Goal: Task Accomplishment & Management: Use online tool/utility

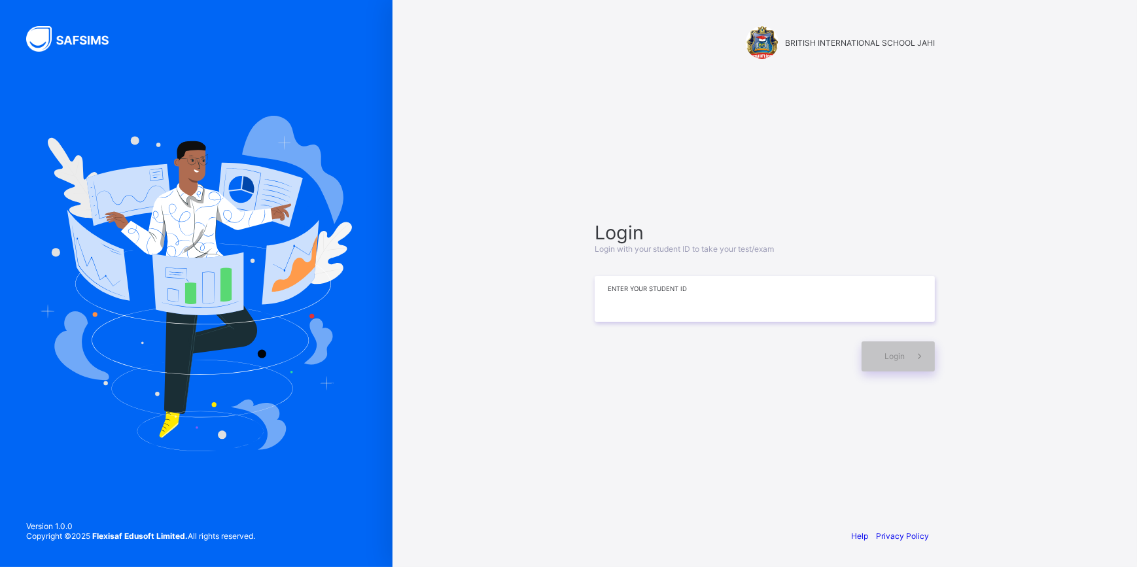
click at [635, 290] on input at bounding box center [765, 299] width 340 height 46
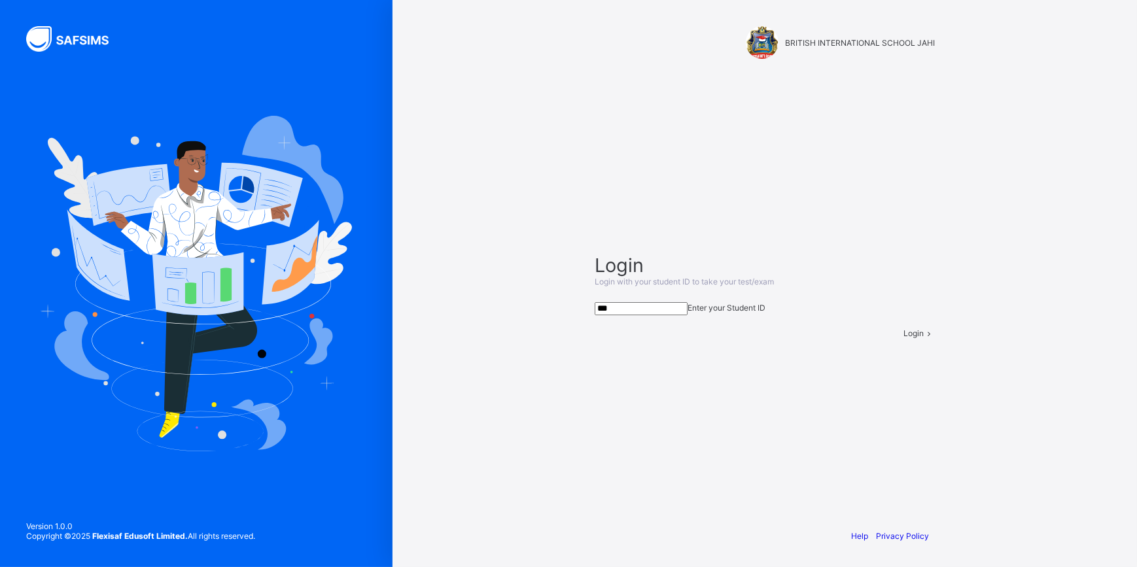
click at [643, 302] on input "***" at bounding box center [641, 308] width 93 height 13
type input "**********"
click at [903, 338] on div "Login" at bounding box center [918, 333] width 31 height 10
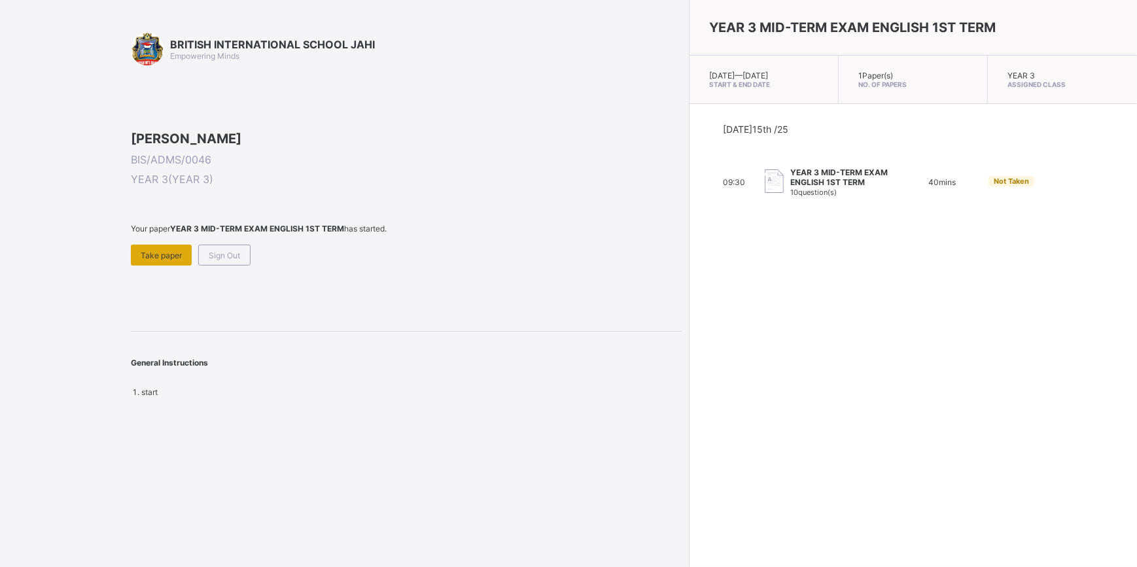
click at [164, 266] on div "Take paper" at bounding box center [161, 255] width 61 height 21
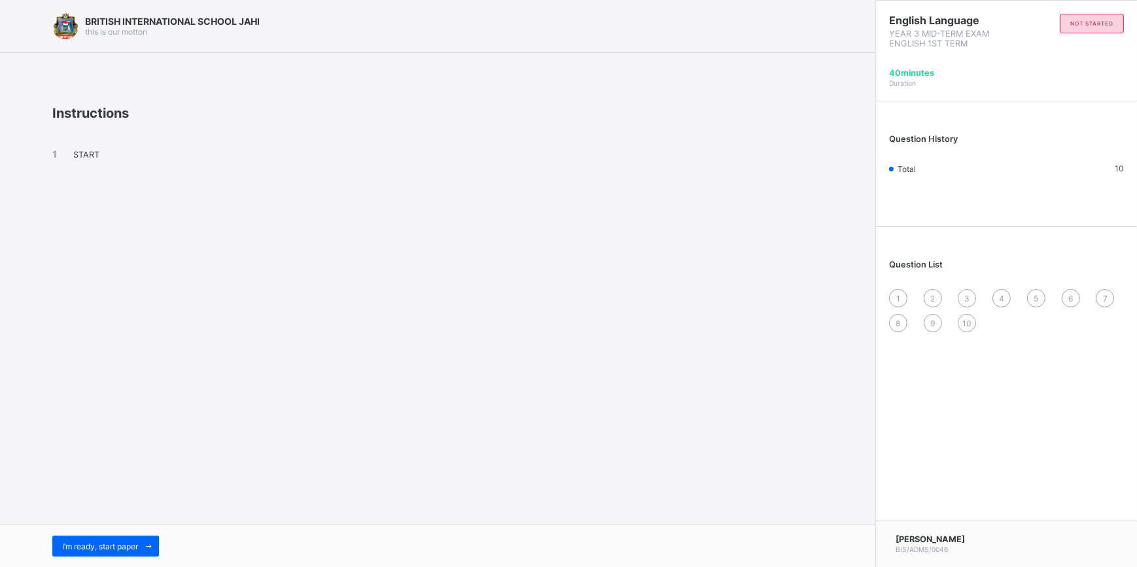
click at [86, 150] on span "START" at bounding box center [86, 155] width 26 height 10
click at [85, 151] on span "START" at bounding box center [86, 155] width 26 height 10
click at [84, 156] on span "START" at bounding box center [86, 155] width 26 height 10
click at [890, 296] on div "1" at bounding box center [898, 298] width 18 height 18
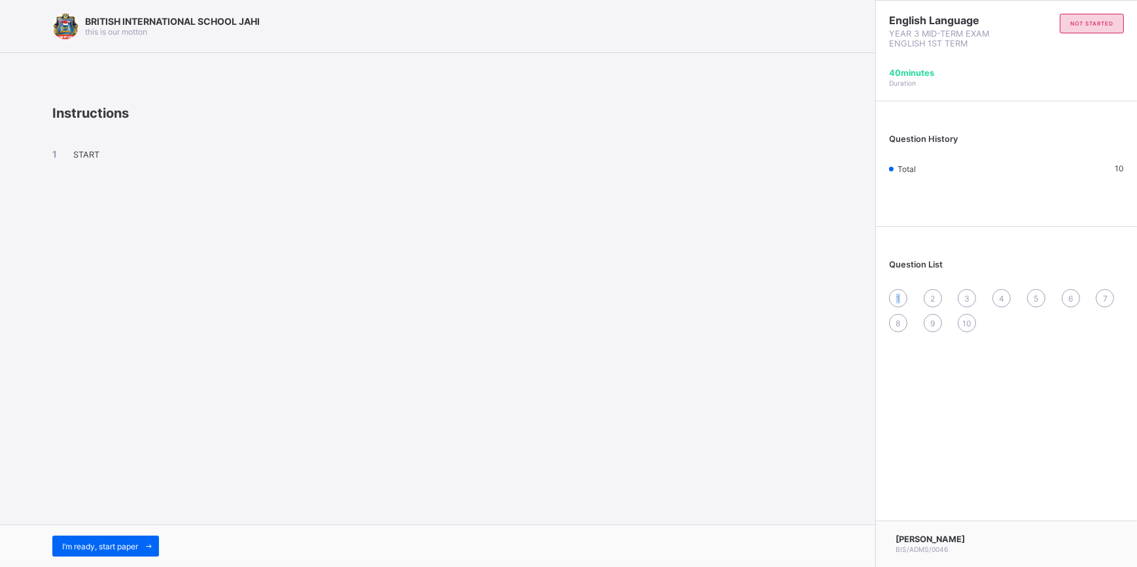
click at [890, 296] on div "1" at bounding box center [898, 298] width 18 height 18
click at [87, 148] on li "START" at bounding box center [437, 153] width 771 height 11
click at [86, 150] on li "START" at bounding box center [437, 153] width 771 height 11
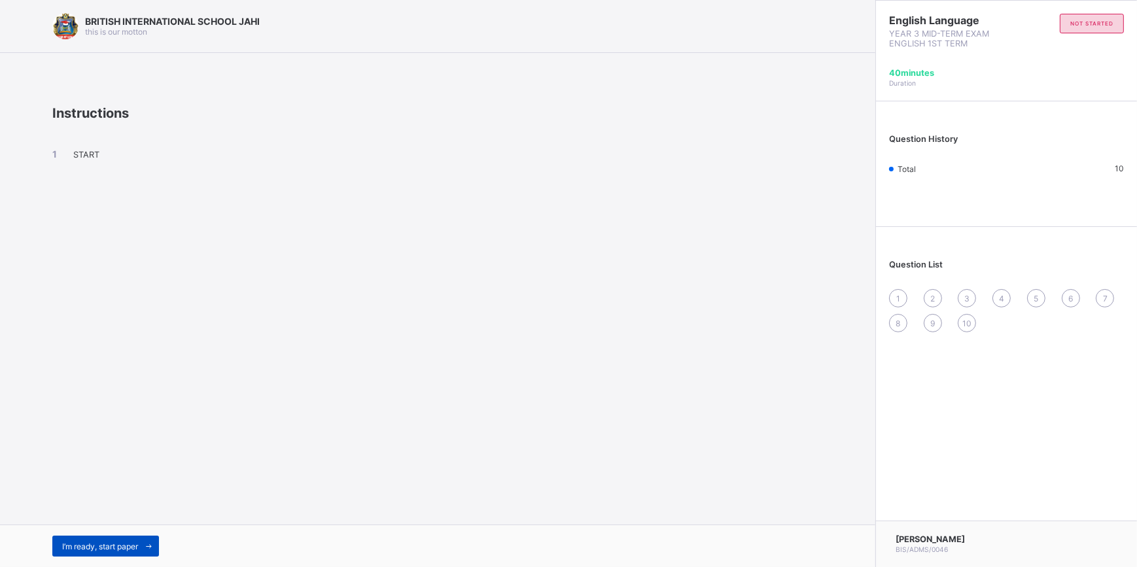
click at [124, 543] on span "I’m ready, start paper" at bounding box center [100, 547] width 76 height 10
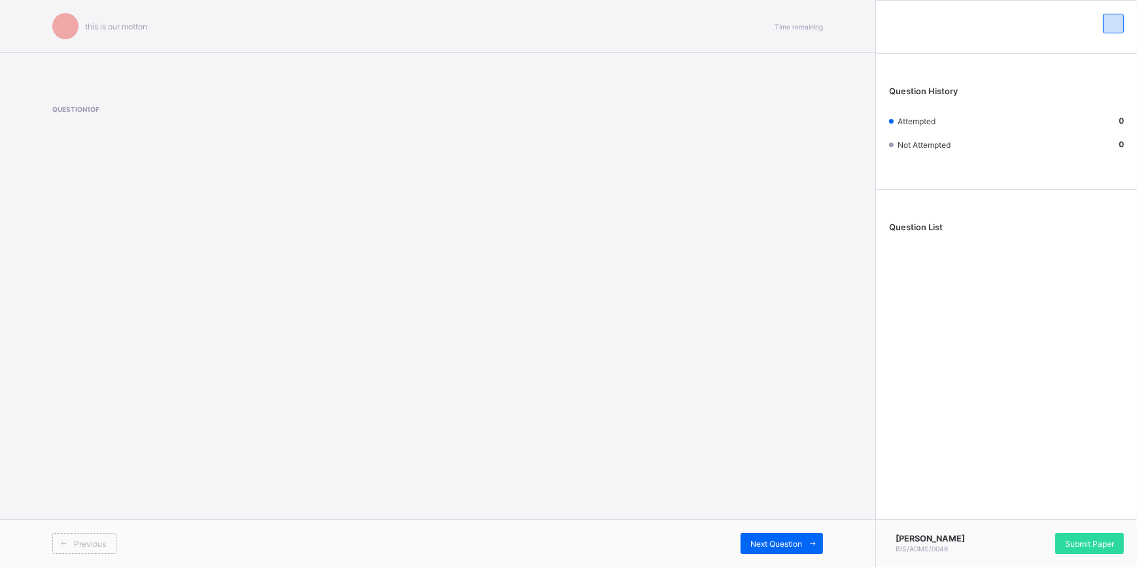
drag, startPoint x: 100, startPoint y: 180, endPoint x: 101, endPoint y: 170, distance: 9.9
click at [101, 177] on div "this is our [PERSON_NAME] Time remaining Question 1 of Previous Next Question" at bounding box center [437, 283] width 875 height 567
drag, startPoint x: 92, startPoint y: 130, endPoint x: 85, endPoint y: 116, distance: 15.5
click at [90, 125] on div "Question 1 of" at bounding box center [270, 132] width 437 height 54
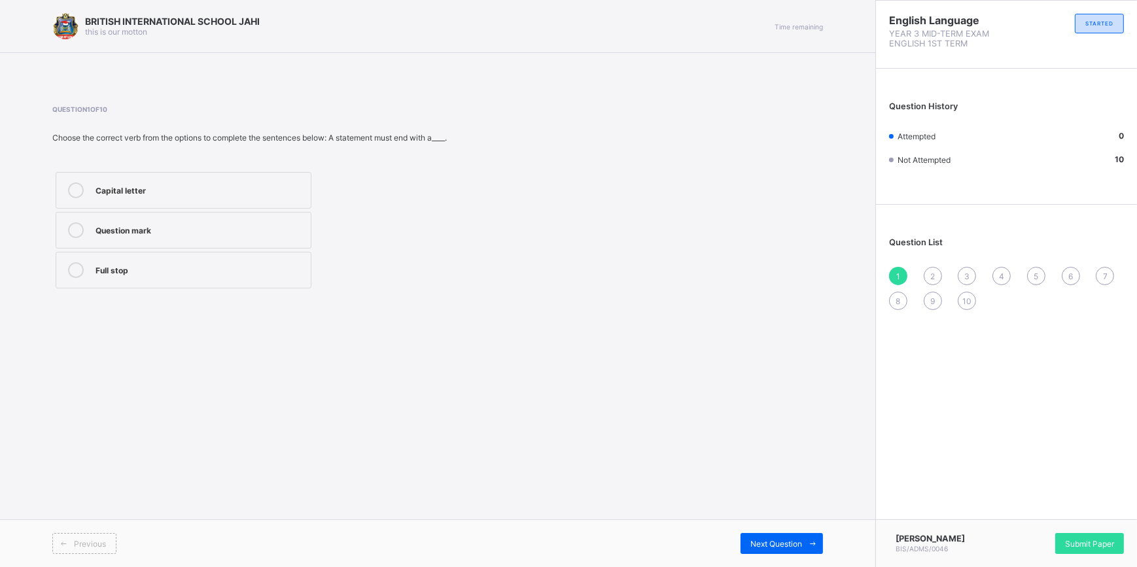
click at [84, 112] on span "Question 1 of 10" at bounding box center [270, 109] width 437 height 8
click at [257, 277] on div "Full stop" at bounding box center [200, 270] width 209 height 16
click at [762, 546] on span "Next Question" at bounding box center [776, 544] width 52 height 10
click at [263, 256] on label "Exclamation mark" at bounding box center [184, 270] width 256 height 37
click at [798, 542] on span "Next Question" at bounding box center [776, 544] width 52 height 10
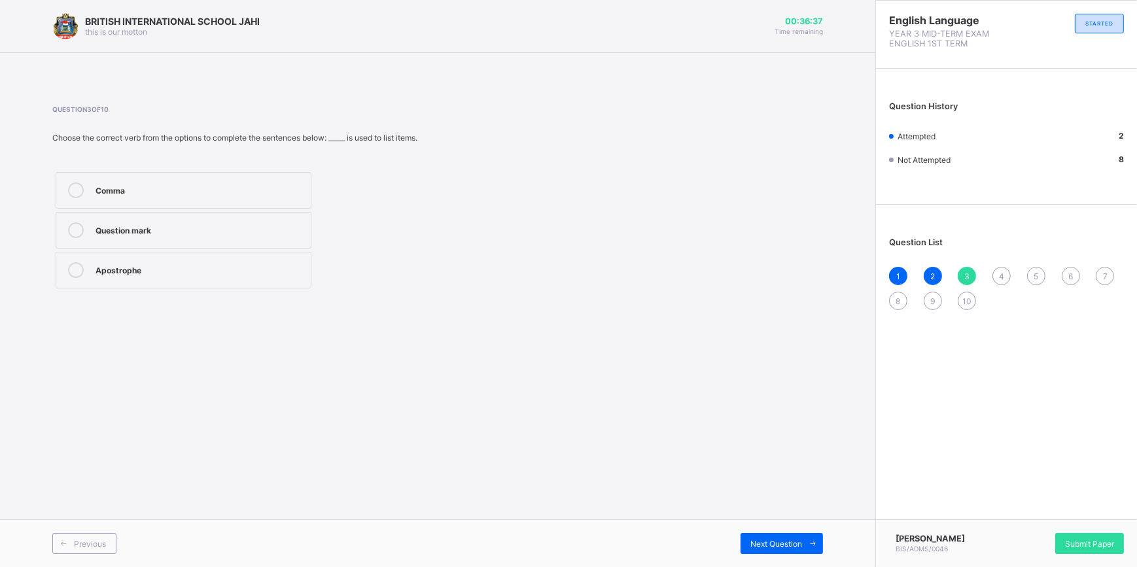
click at [282, 268] on div "Apostrophe" at bounding box center [200, 268] width 209 height 13
click at [791, 543] on div "Next Question" at bounding box center [782, 543] width 82 height 21
click at [474, 321] on div "BRITISH INTERNATIONAL SCHOOL JAHI this is our [PERSON_NAME] 00:36:32 Time remai…" at bounding box center [437, 283] width 875 height 567
click at [265, 275] on div "counted" at bounding box center [200, 268] width 209 height 13
click at [807, 540] on span at bounding box center [812, 543] width 21 height 21
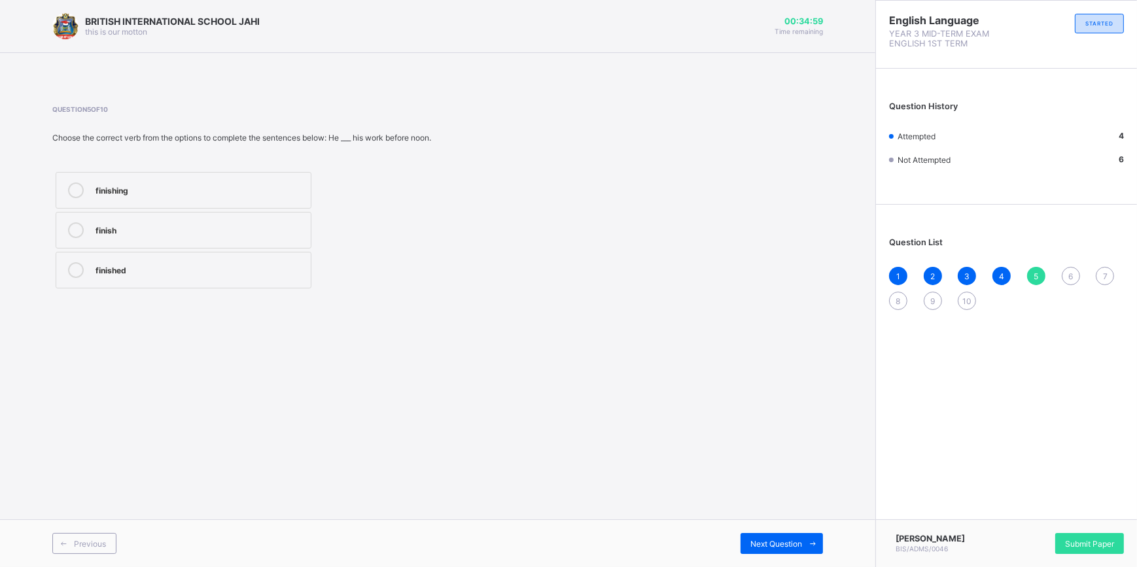
click at [294, 220] on label "finish" at bounding box center [184, 230] width 256 height 37
click at [765, 554] on div "Previous Next Question" at bounding box center [437, 543] width 875 height 48
click at [765, 537] on div "Next Question" at bounding box center [782, 543] width 82 height 21
drag, startPoint x: 271, startPoint y: 185, endPoint x: 279, endPoint y: 184, distance: 8.0
click at [271, 185] on div "got" at bounding box center [200, 189] width 209 height 13
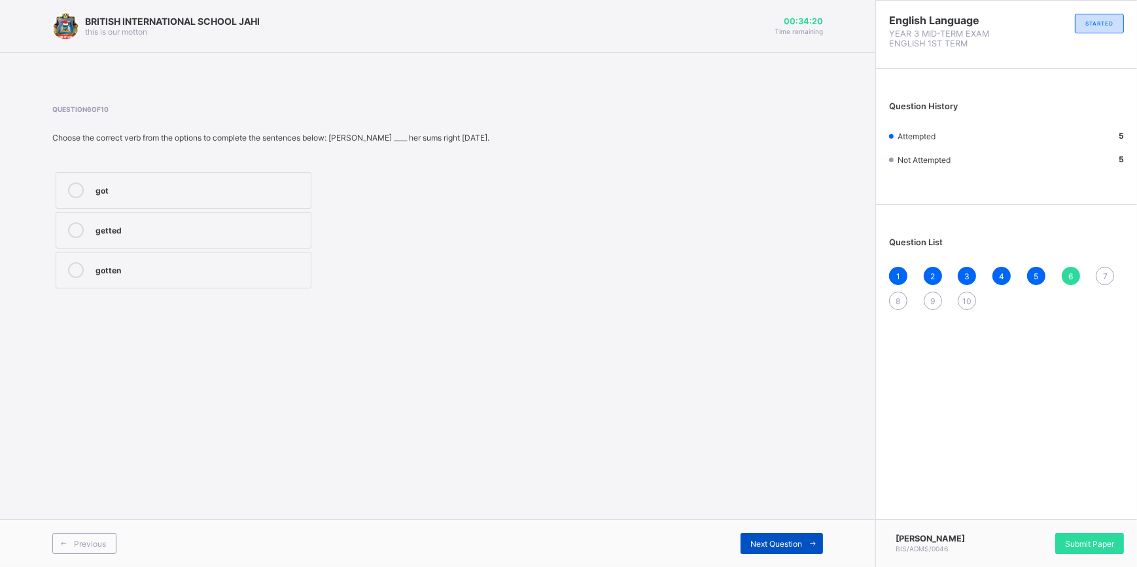
click at [759, 536] on div "Next Question" at bounding box center [782, 543] width 82 height 21
click at [276, 270] on div "washed" at bounding box center [200, 268] width 209 height 13
click at [799, 542] on span "Next Question" at bounding box center [776, 544] width 52 height 10
click at [276, 205] on div "selled" at bounding box center [200, 200] width 209 height 16
click at [299, 234] on div "sold" at bounding box center [200, 238] width 209 height 13
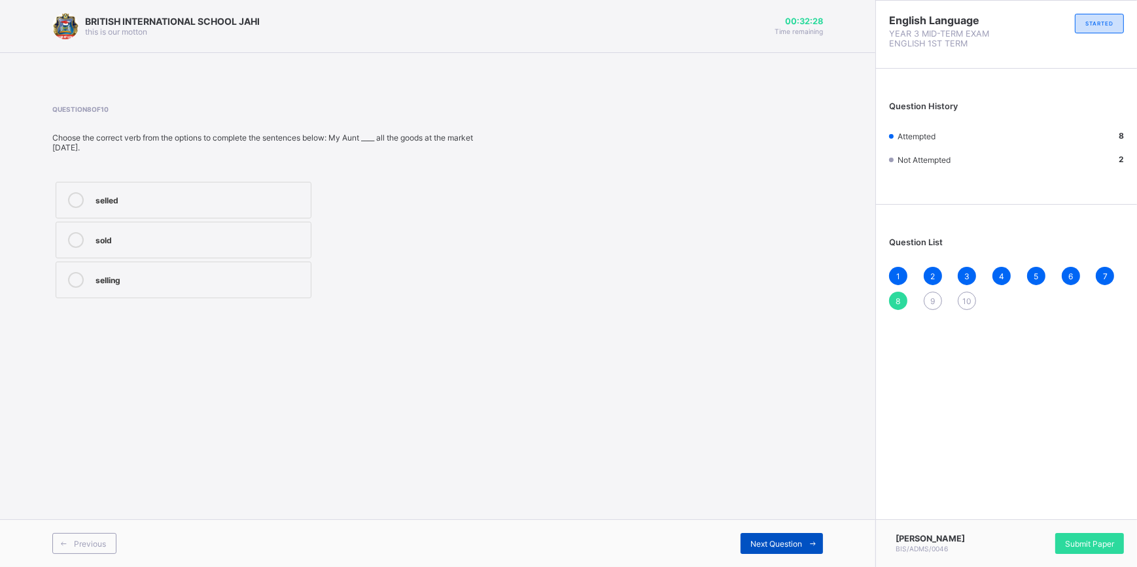
click at [794, 543] on span "Next Question" at bounding box center [776, 544] width 52 height 10
click at [225, 226] on div "bought" at bounding box center [200, 228] width 209 height 13
click at [177, 189] on div "buying" at bounding box center [200, 189] width 209 height 13
click at [178, 266] on div "buy" at bounding box center [200, 268] width 209 height 13
click at [270, 175] on label "buying" at bounding box center [184, 190] width 256 height 37
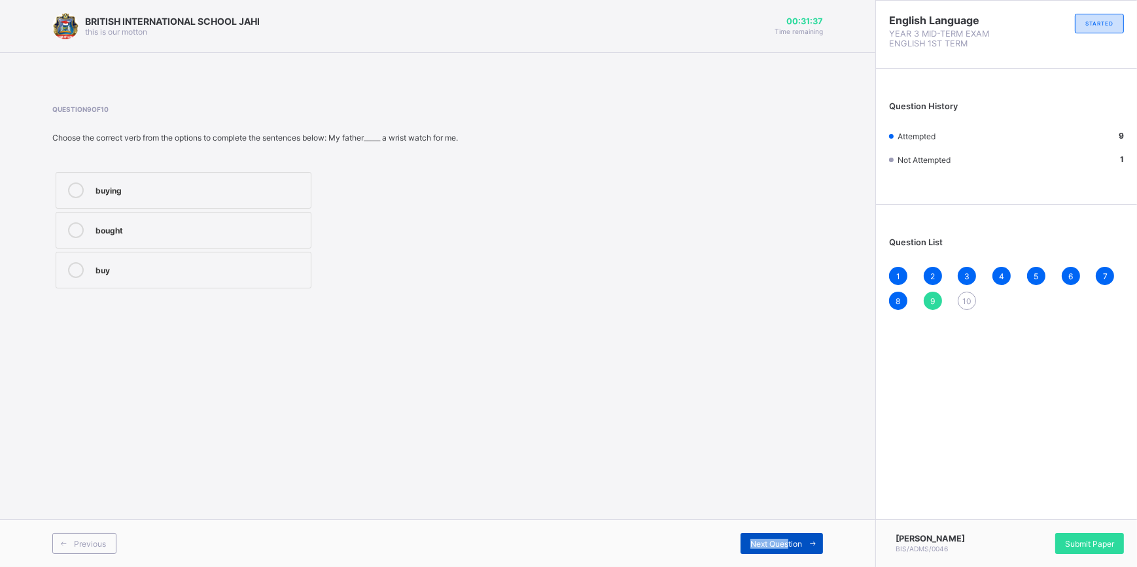
click at [795, 533] on div "Next Question" at bounding box center [782, 543] width 82 height 21
click at [608, 445] on div "BRITISH INTERNATIONAL SCHOOL JAHI this is our [PERSON_NAME] 00:31:35 Time remai…" at bounding box center [437, 283] width 875 height 567
click at [290, 231] on div "cried" at bounding box center [200, 228] width 209 height 13
click at [282, 201] on label "crying" at bounding box center [184, 190] width 256 height 37
click at [792, 536] on div "Next Question" at bounding box center [782, 543] width 82 height 21
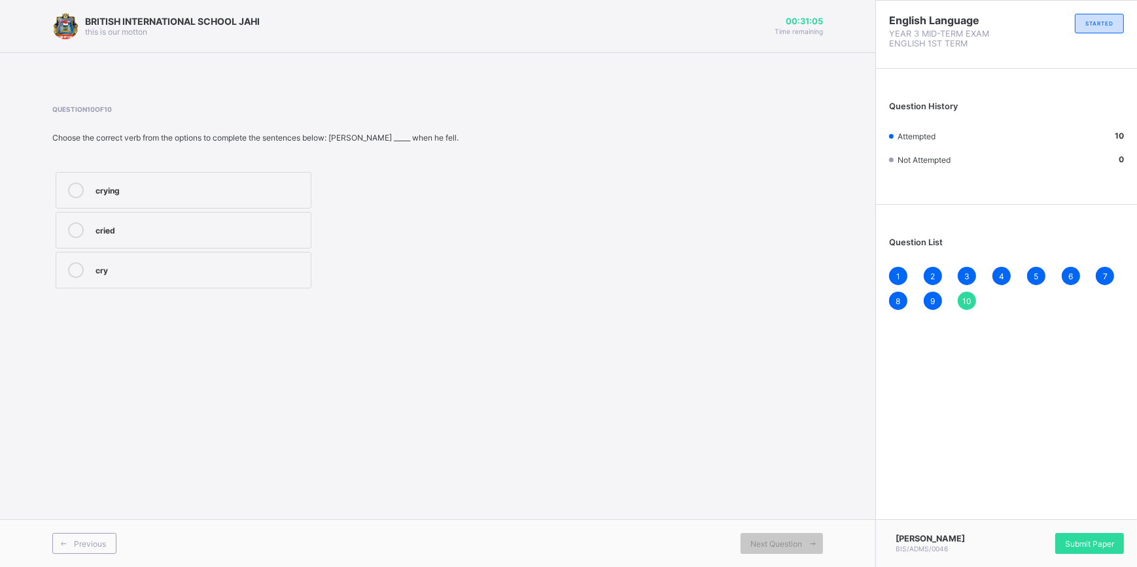
click at [1073, 540] on span "Submit Paper" at bounding box center [1089, 544] width 49 height 10
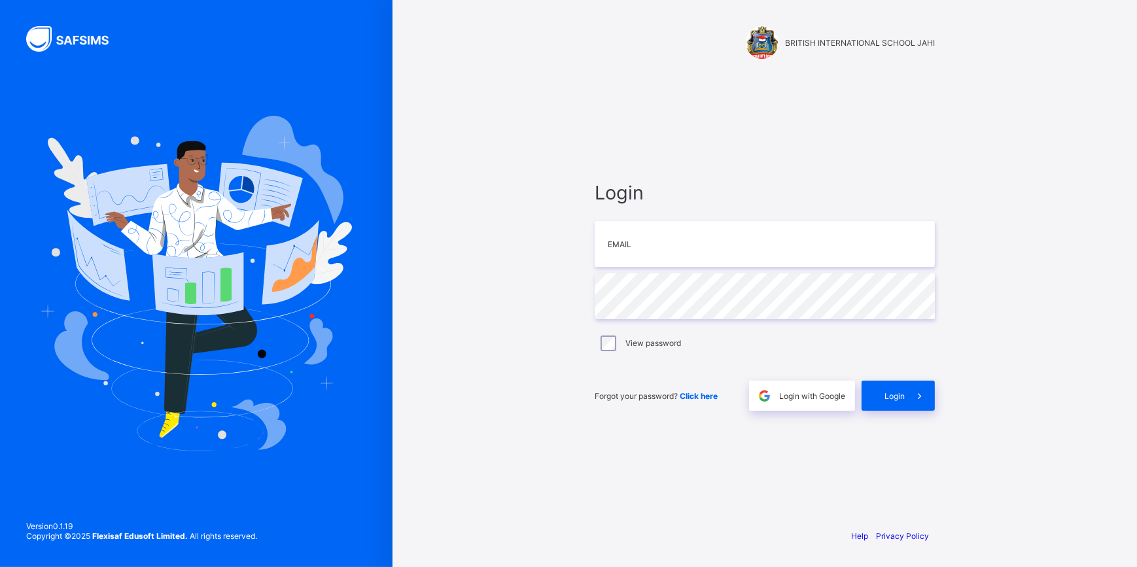
drag, startPoint x: 485, startPoint y: 86, endPoint x: 497, endPoint y: 86, distance: 11.8
drag, startPoint x: 497, startPoint y: 86, endPoint x: 481, endPoint y: 122, distance: 39.6
click at [481, 122] on div "BRITISH INTERNATIONAL SCHOOL JAHI Login Email Password View password Forgot you…" at bounding box center [765, 283] width 744 height 567
